Goal: Transaction & Acquisition: Purchase product/service

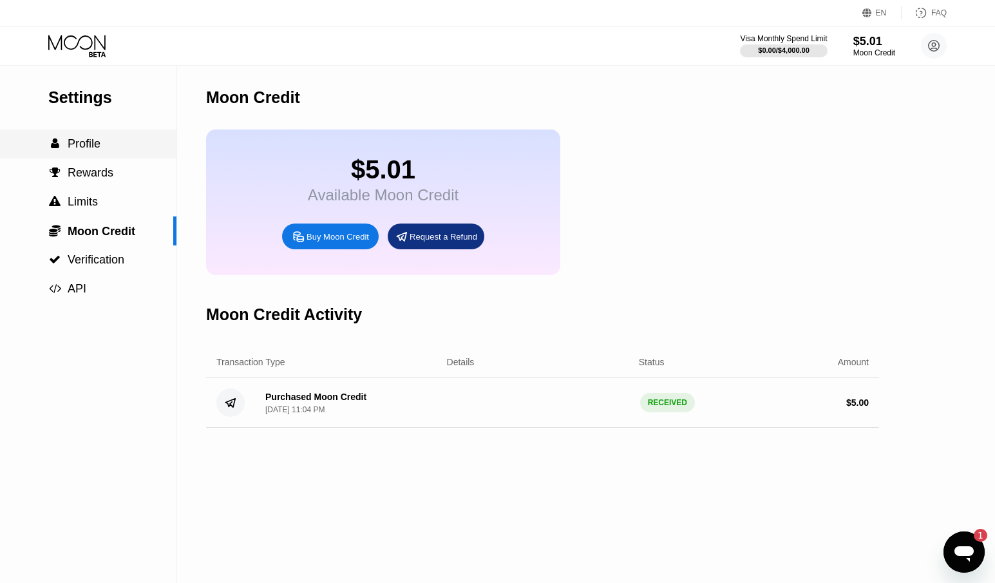
click at [98, 150] on span "Profile" at bounding box center [84, 143] width 33 height 13
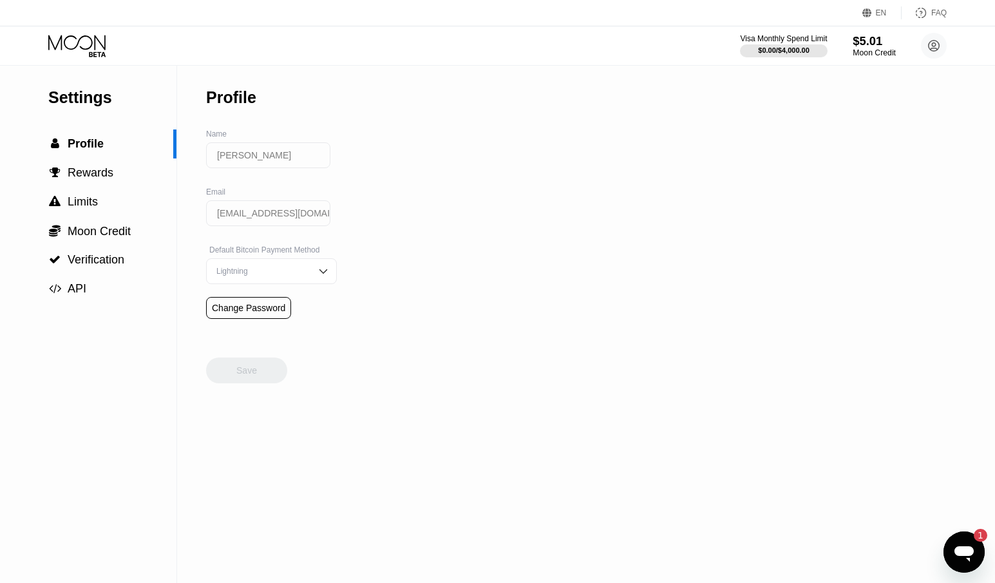
click at [890, 50] on div "Moon Credit" at bounding box center [873, 52] width 43 height 9
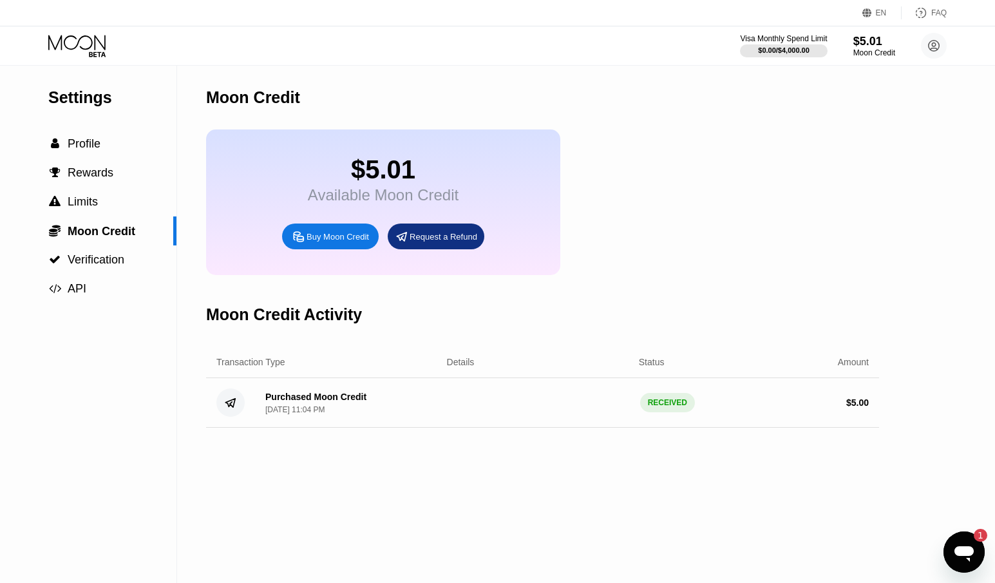
click at [340, 242] on div "Buy Moon Credit" at bounding box center [337, 236] width 62 height 11
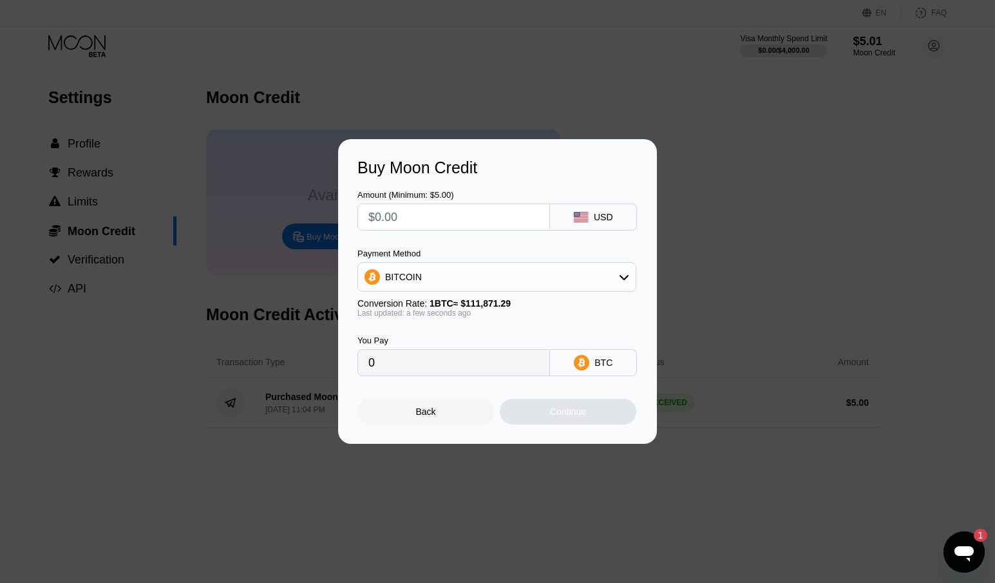
click at [485, 225] on input "text" at bounding box center [453, 217] width 171 height 26
type input "$1"
type input "0.00000894"
type input "$11"
type input "0.00009833"
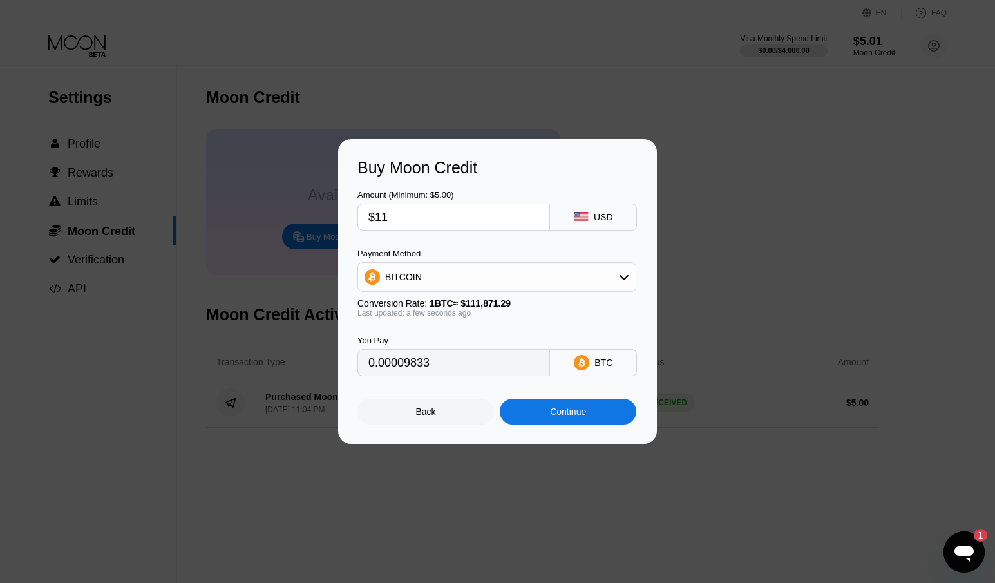
type input "$113"
type input "0.00101009"
type input "$113"
click at [543, 275] on div "BITCOIN" at bounding box center [496, 277] width 277 height 26
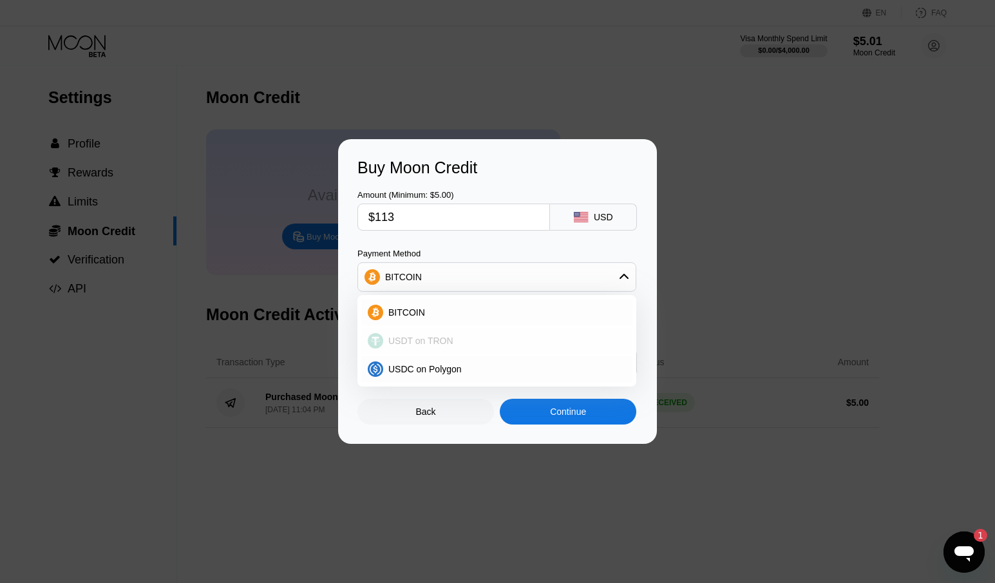
click at [463, 346] on div "USDT on TRON" at bounding box center [504, 340] width 243 height 10
type input "114.14"
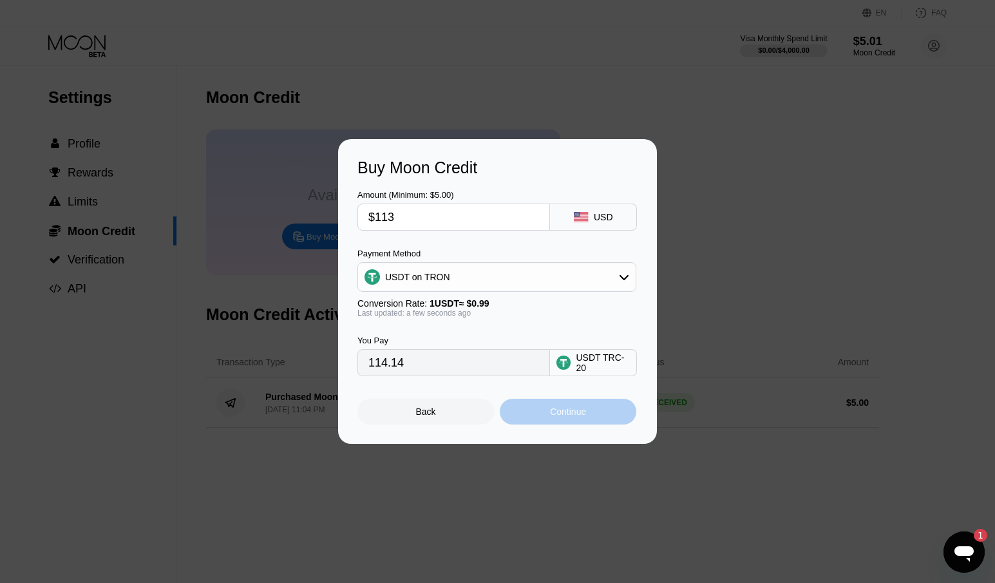
click at [601, 422] on div "Continue" at bounding box center [568, 411] width 136 height 26
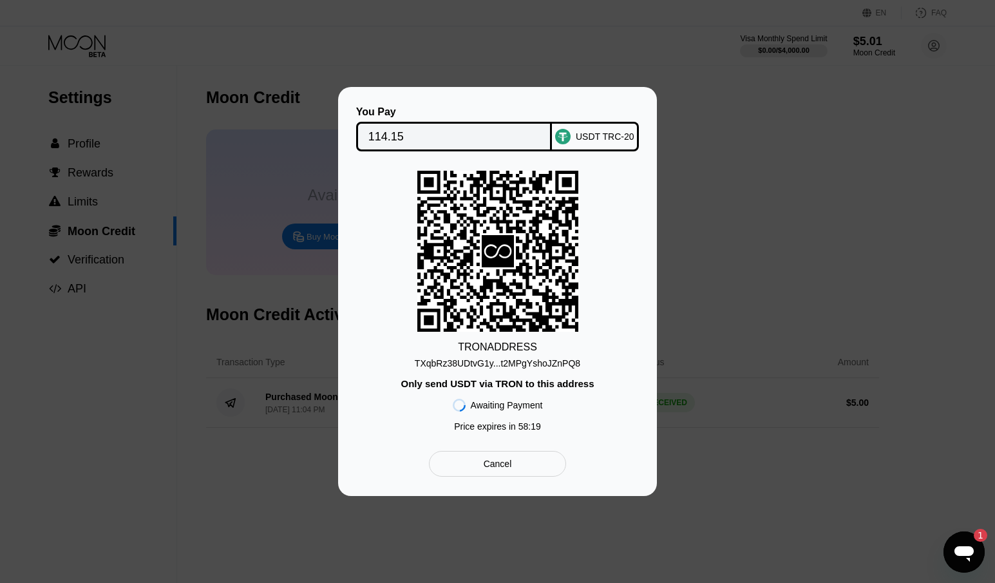
click at [960, 547] on icon "Открыть окно обмена сообщениями, 1 непрочитанное сообщение" at bounding box center [963, 553] width 19 height 15
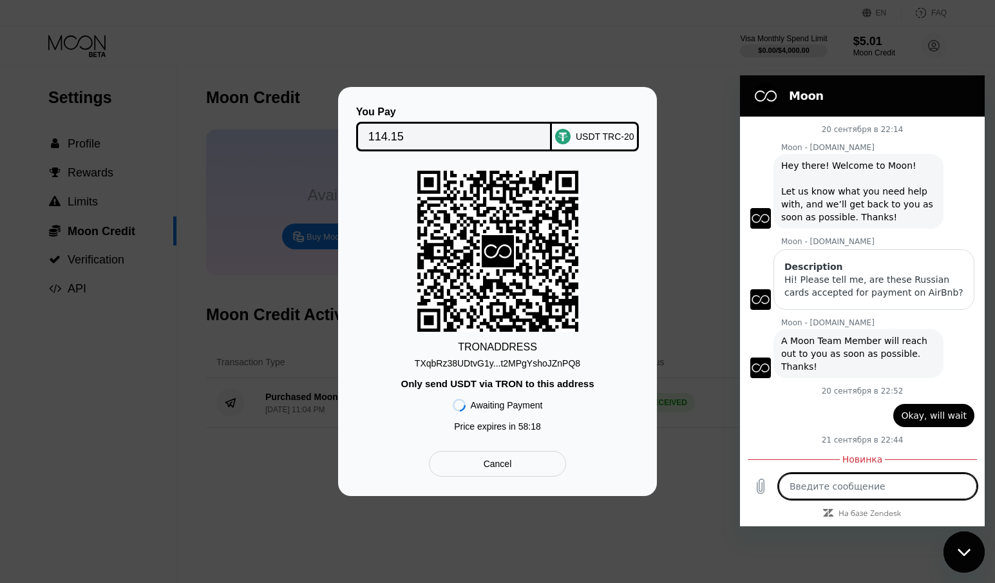
scroll to position [109, 0]
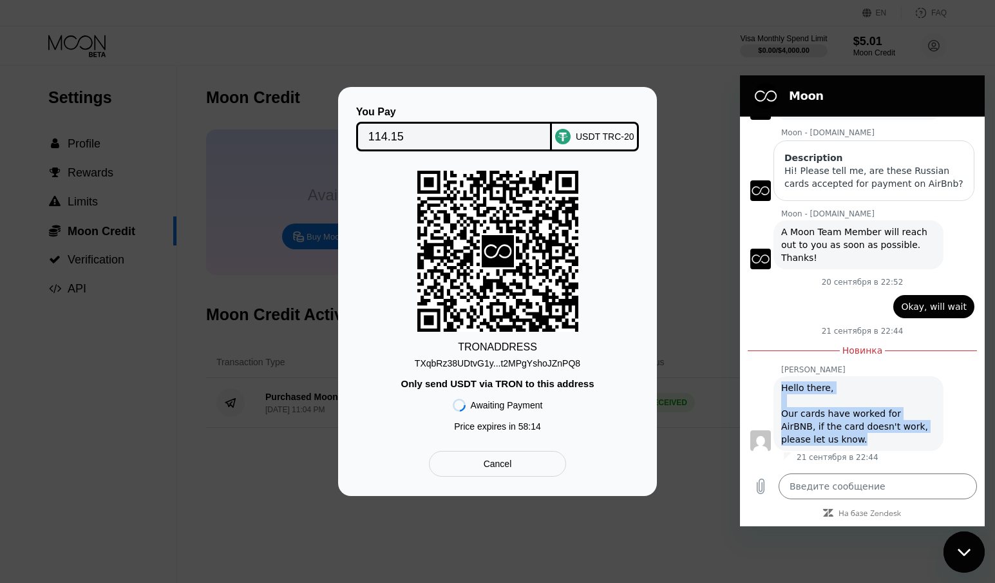
drag, startPoint x: 819, startPoint y: 438, endPoint x: 783, endPoint y: 384, distance: 64.5
click at [783, 384] on div "Hello there, Our cards have worked for AirBNB, if the card doesn't work, please…" at bounding box center [858, 413] width 154 height 64
click at [850, 496] on textarea at bounding box center [877, 486] width 198 height 26
click at [973, 539] on div "Закрыть окно обмена сообщениями" at bounding box center [963, 551] width 39 height 39
type textarea "x"
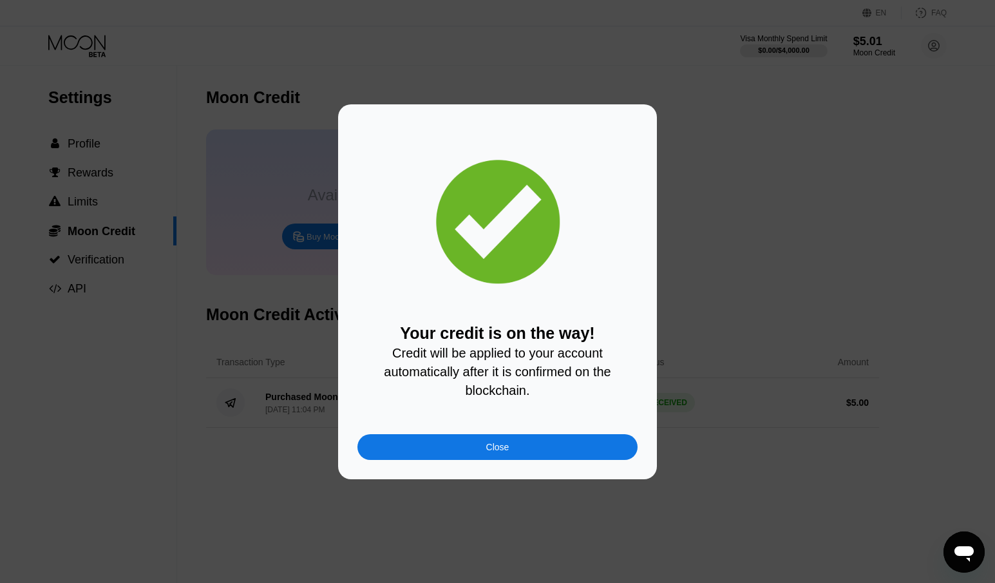
click at [462, 458] on div "Close" at bounding box center [497, 447] width 280 height 26
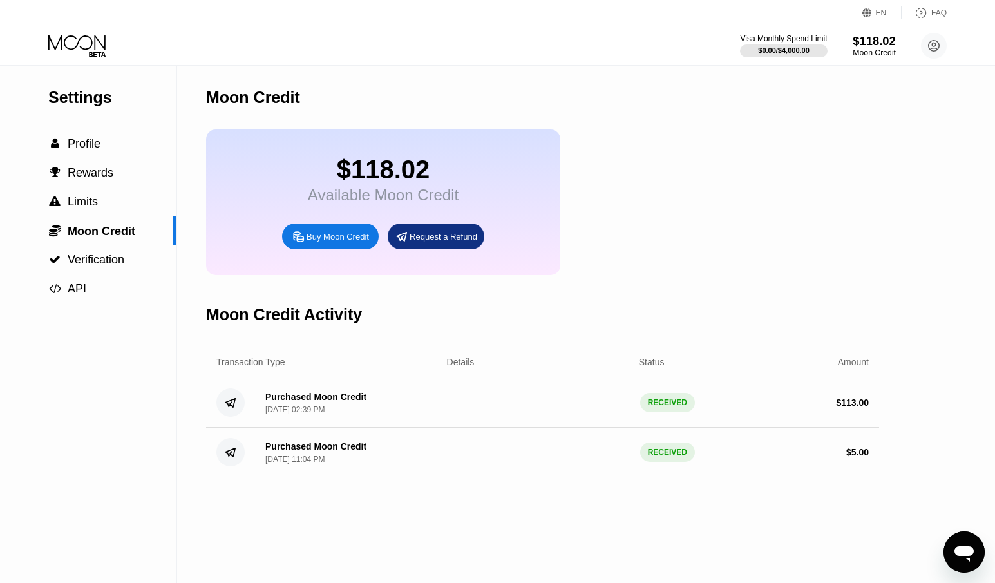
click at [881, 45] on div "$118.02" at bounding box center [873, 41] width 43 height 14
click at [877, 46] on div "$118.02" at bounding box center [873, 41] width 43 height 14
click at [82, 46] on icon at bounding box center [78, 46] width 60 height 23
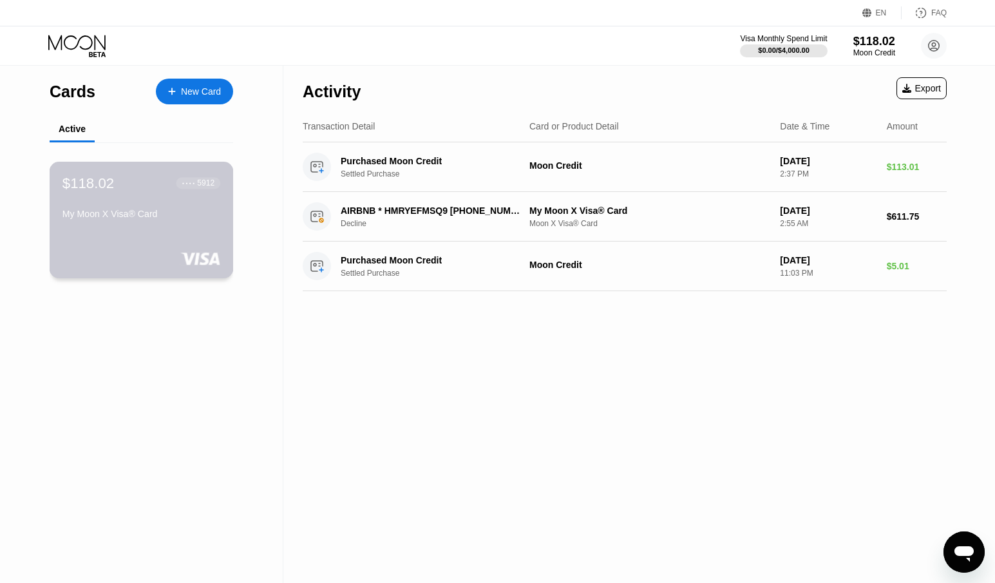
click at [149, 234] on div "$118.02 ● ● ● ● 5912 My Moon X Visa® Card" at bounding box center [142, 220] width 184 height 117
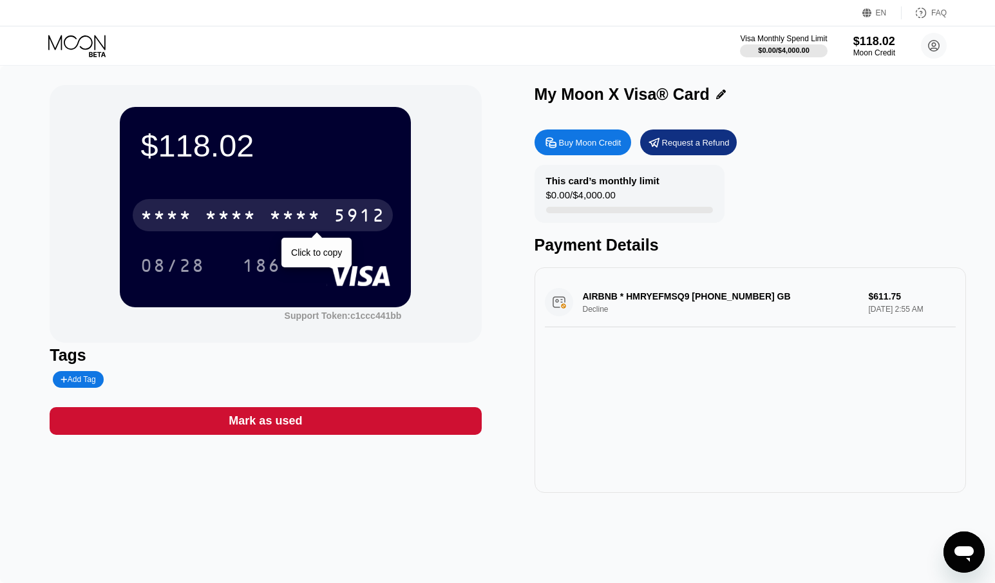
click at [287, 210] on div "* * * *" at bounding box center [294, 217] width 51 height 21
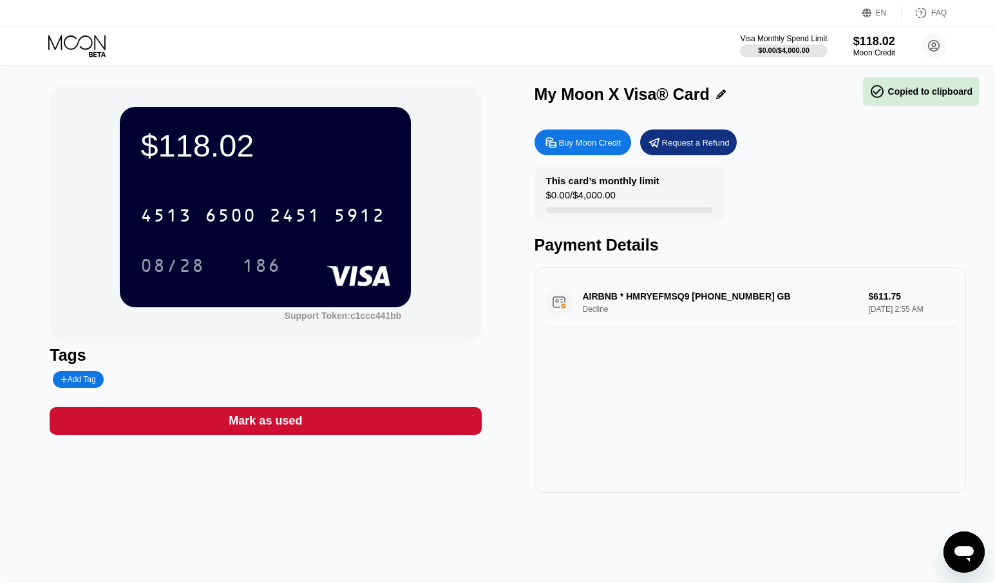
click at [443, 238] on div "$118.02 4513 6500 2451 5912 08/28 186 Support Token: c1ccc441bb" at bounding box center [265, 213] width 431 height 257
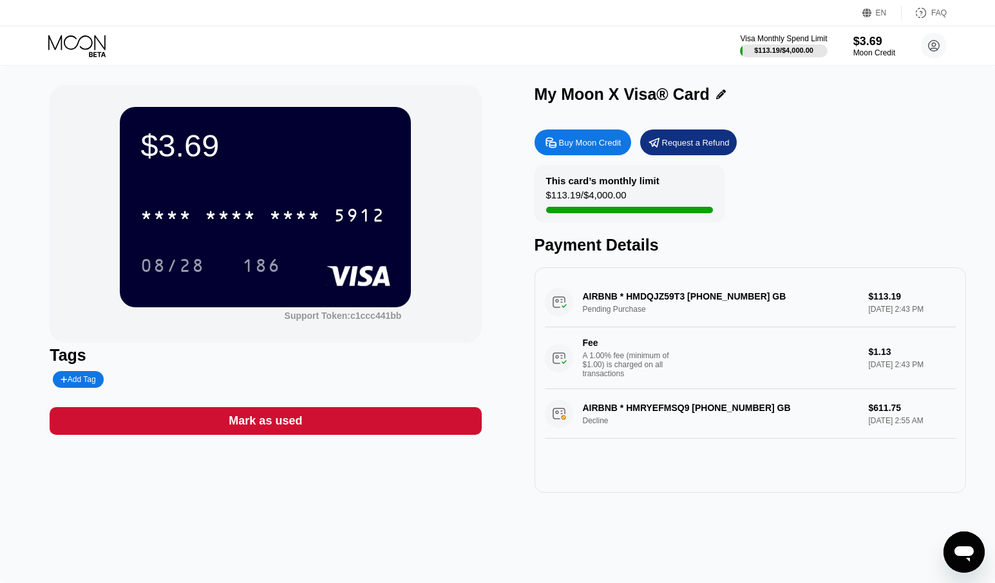
click at [881, 131] on div "Buy Moon Credit Request a Refund This card’s monthly limit $113.19 / $4,000.00 …" at bounding box center [749, 308] width 431 height 370
click at [825, 167] on div "This card’s monthly limit $113.19 / $4,000.00 Payment Details" at bounding box center [749, 209] width 431 height 89
